Goal: Find specific page/section

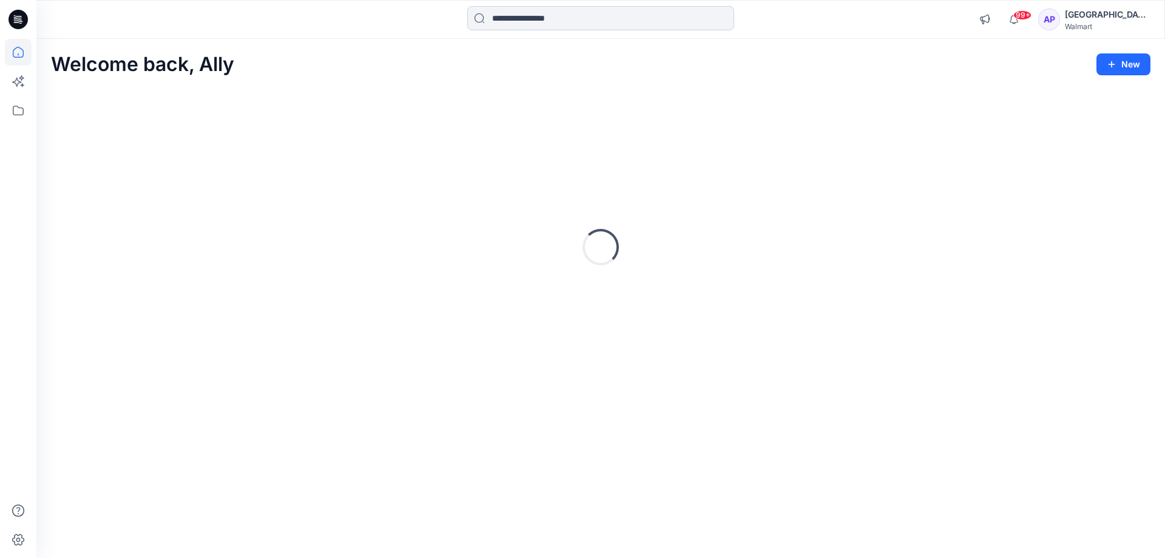
click at [546, 16] on input at bounding box center [600, 18] width 267 height 24
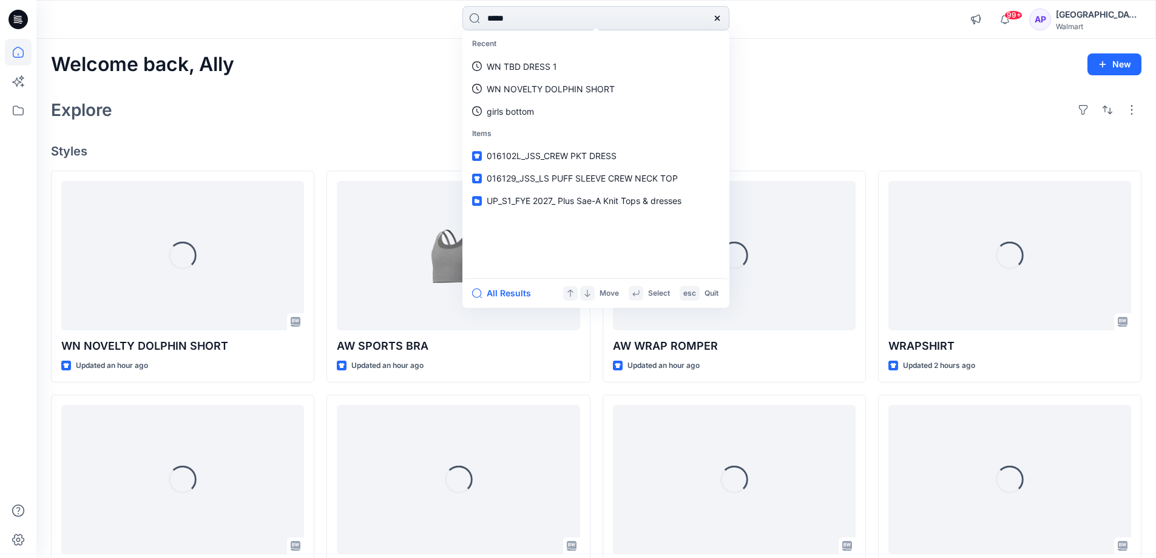
type input "*****"
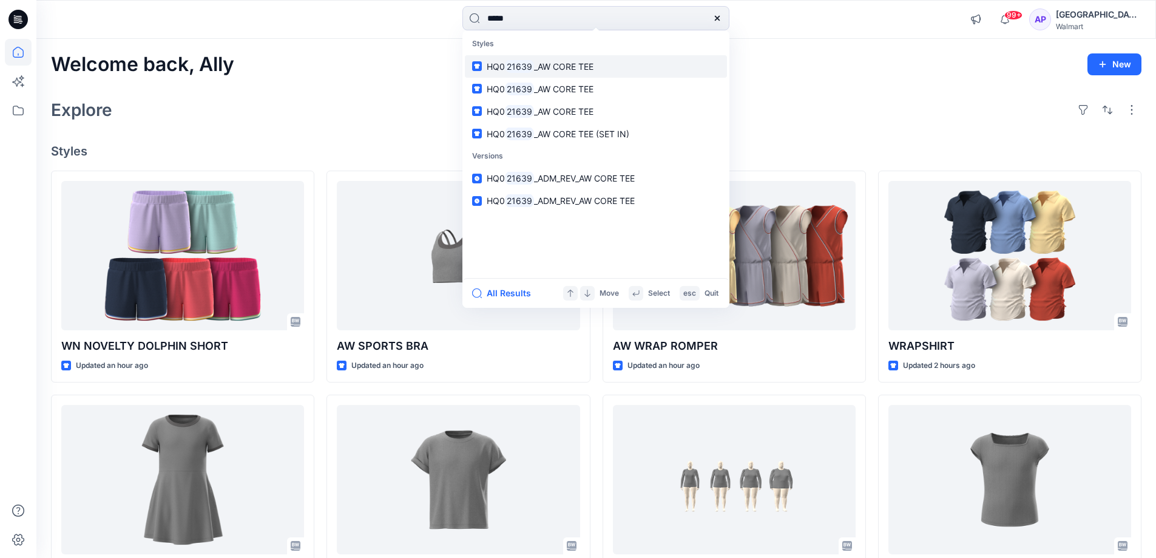
click at [549, 75] on link "HQ0 21639 _AW CORE TEE" at bounding box center [596, 66] width 262 height 22
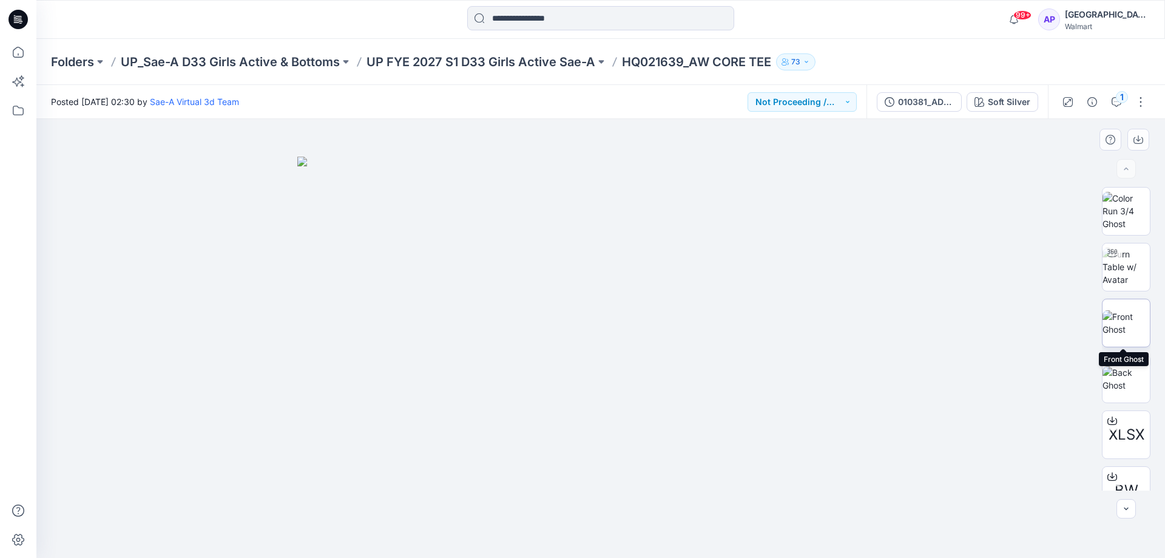
click at [1130, 326] on img at bounding box center [1126, 322] width 47 height 25
click at [1124, 99] on div "1" at bounding box center [1122, 97] width 12 height 12
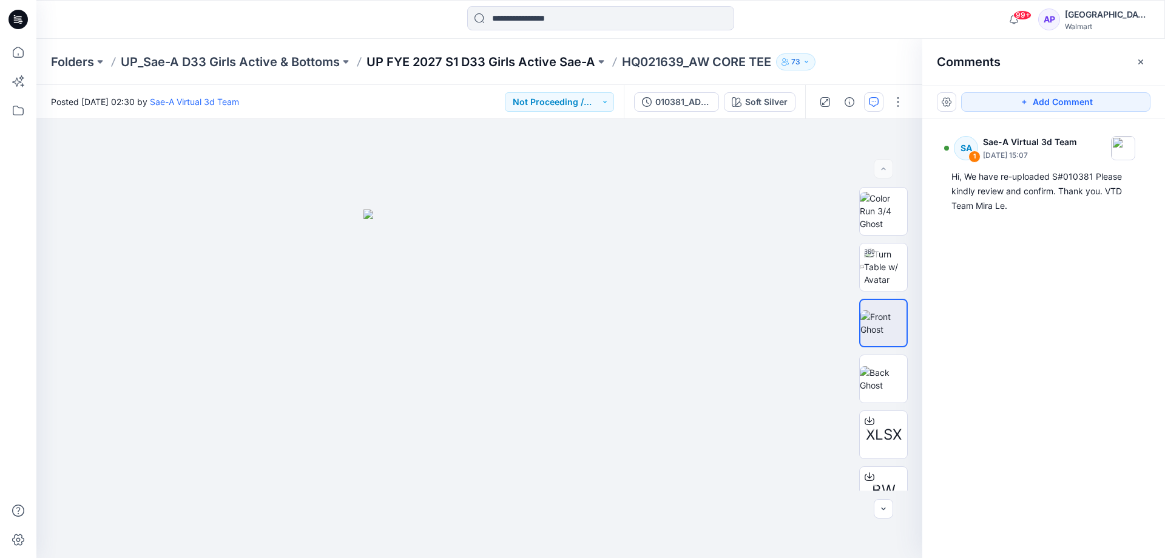
click at [526, 69] on p "UP FYE 2027 S1 D33 Girls Active Sae-A" at bounding box center [481, 61] width 229 height 17
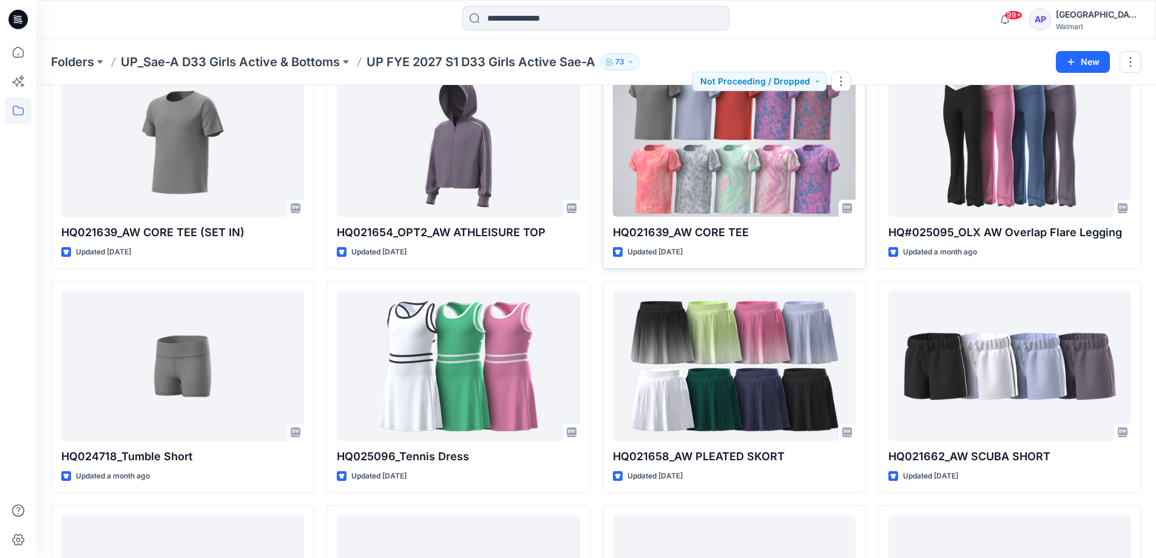
scroll to position [479, 0]
